Goal: Navigation & Orientation: Find specific page/section

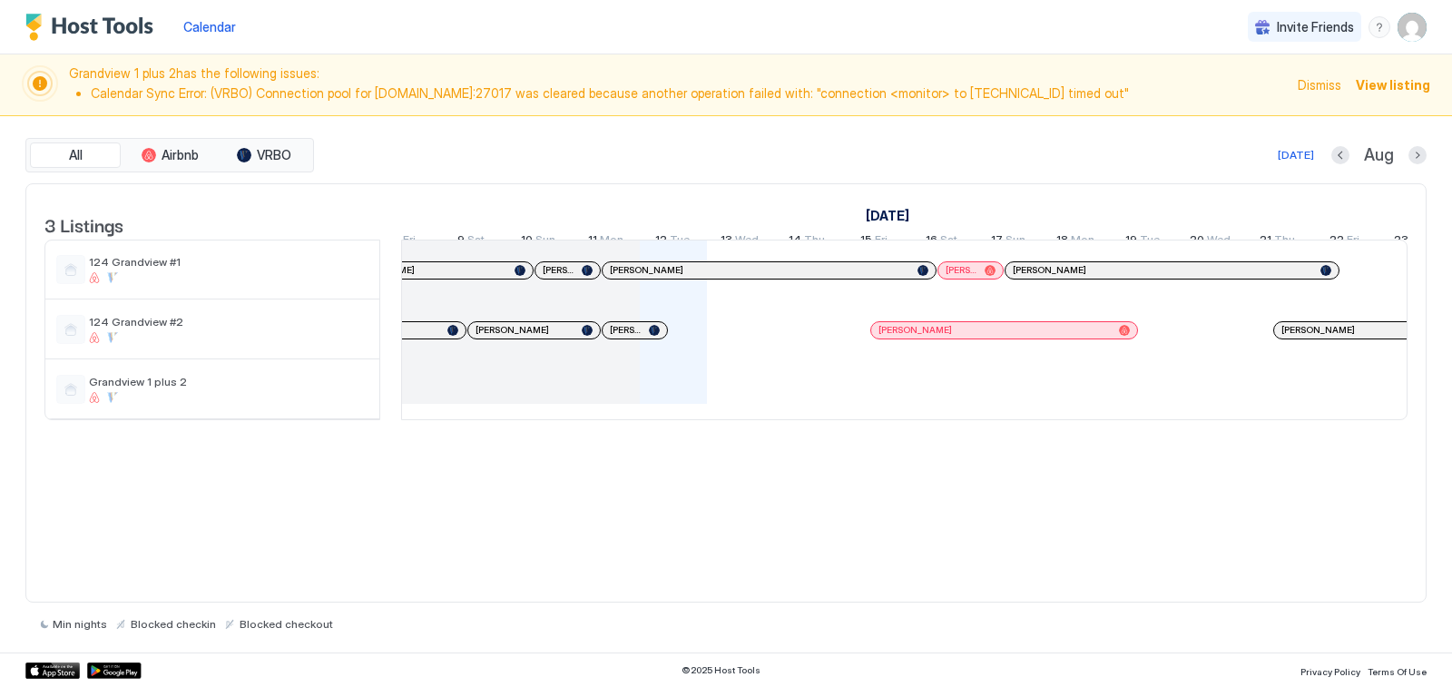
scroll to position [0, 1103]
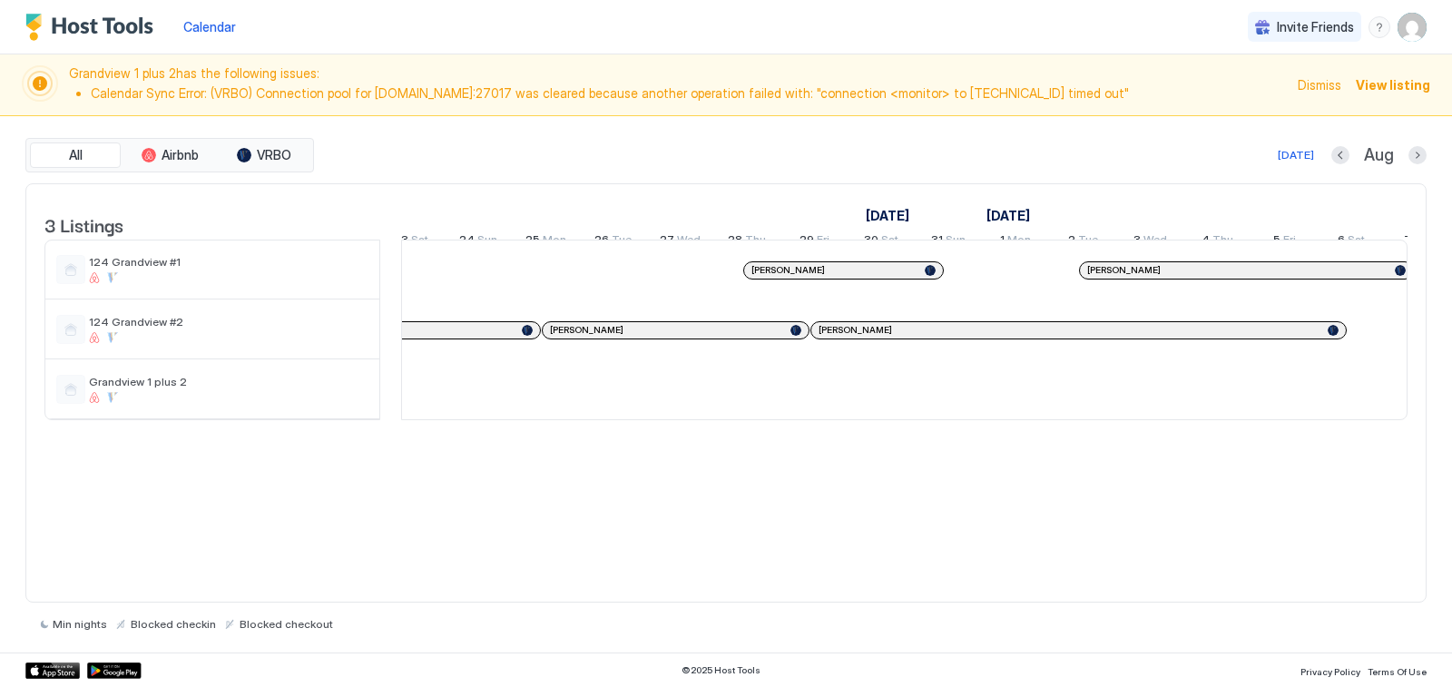
click at [1414, 83] on span "View listing" at bounding box center [1393, 84] width 74 height 19
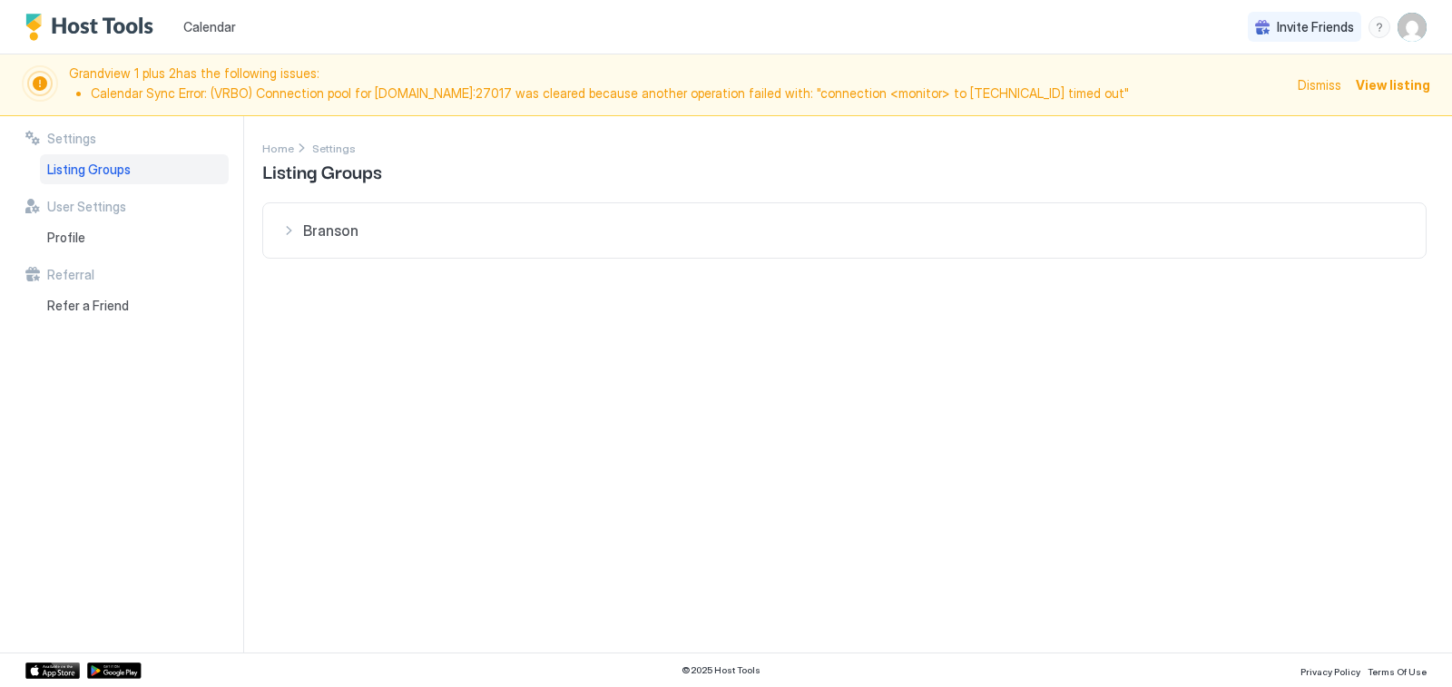
click at [27, 38] on img "Host Tools Logo" at bounding box center [93, 27] width 136 height 27
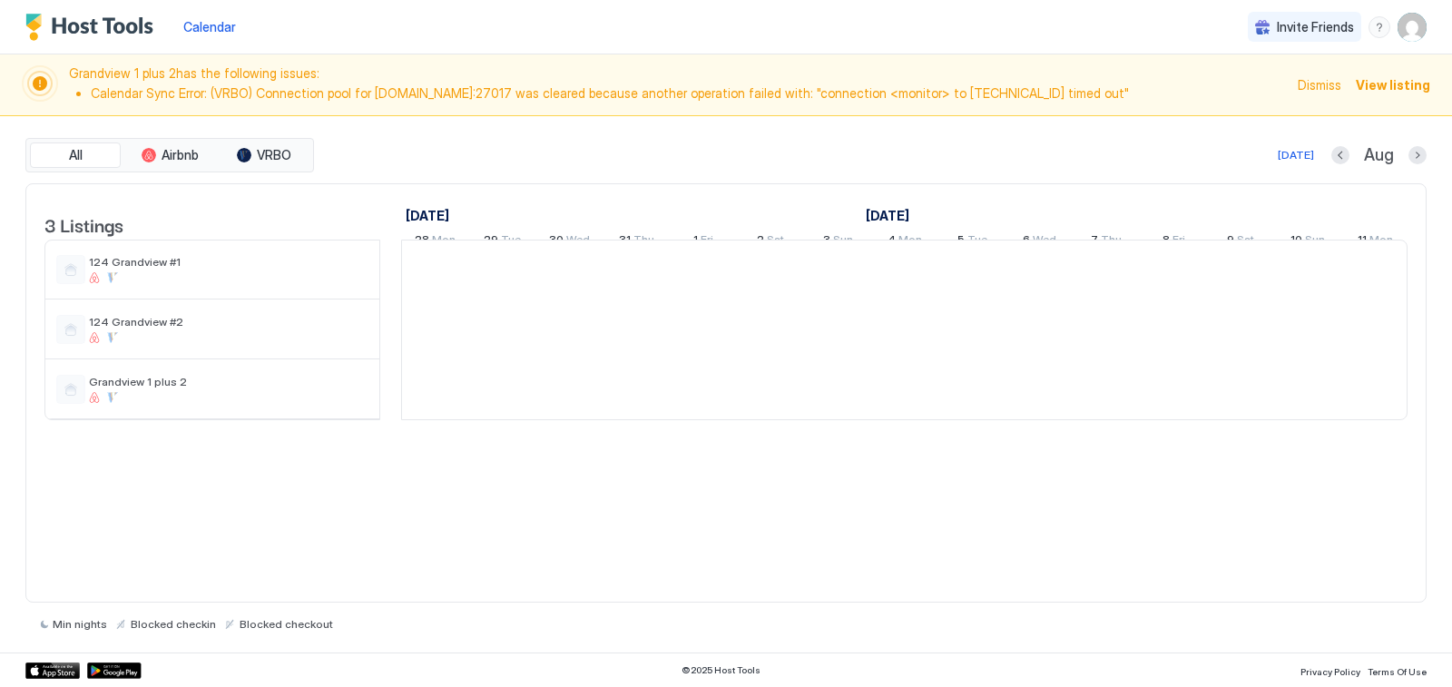
scroll to position [0, 1008]
click at [219, 28] on span "Calendar" at bounding box center [209, 26] width 53 height 15
click at [200, 27] on span "Calendar" at bounding box center [209, 26] width 53 height 15
